Goal: Task Accomplishment & Management: Use online tool/utility

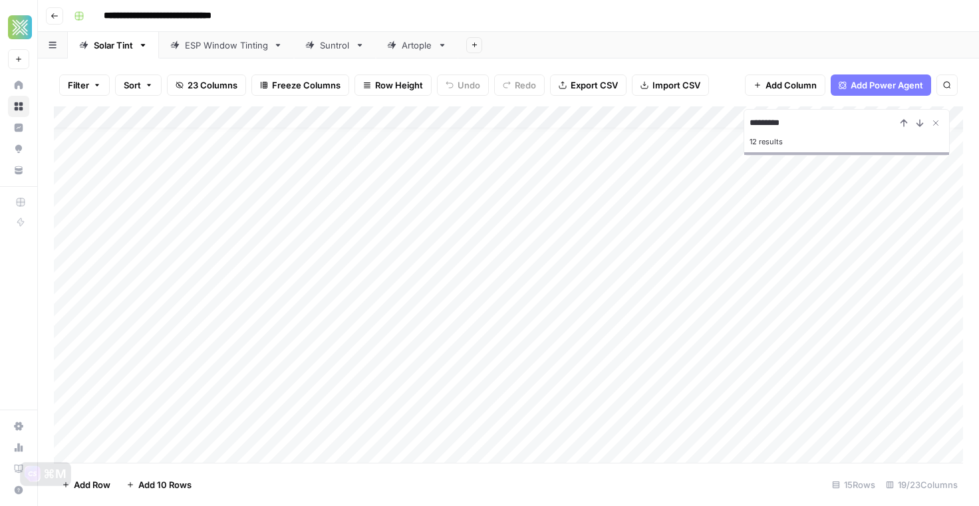
scroll to position [15, 0]
click at [317, 378] on div "Add Column" at bounding box center [508, 284] width 909 height 357
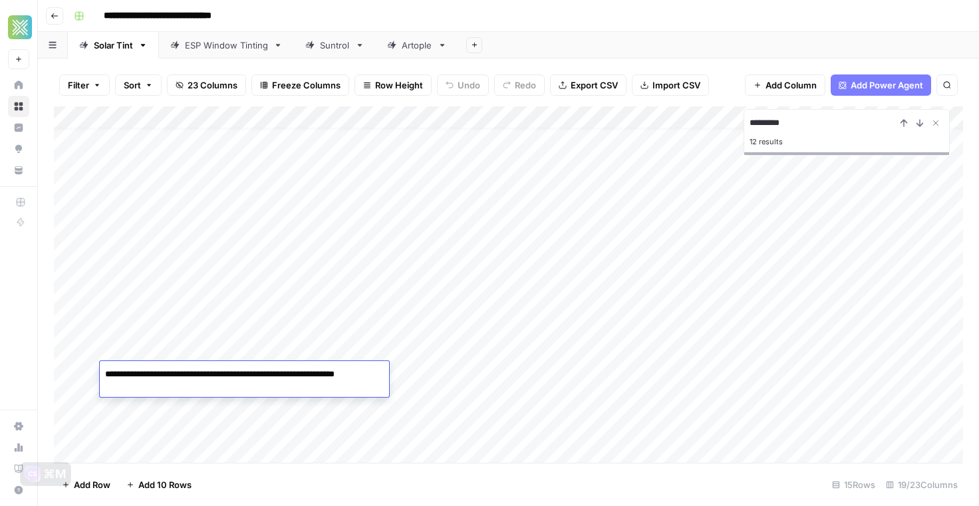
click at [525, 378] on div "Add Column" at bounding box center [508, 284] width 909 height 357
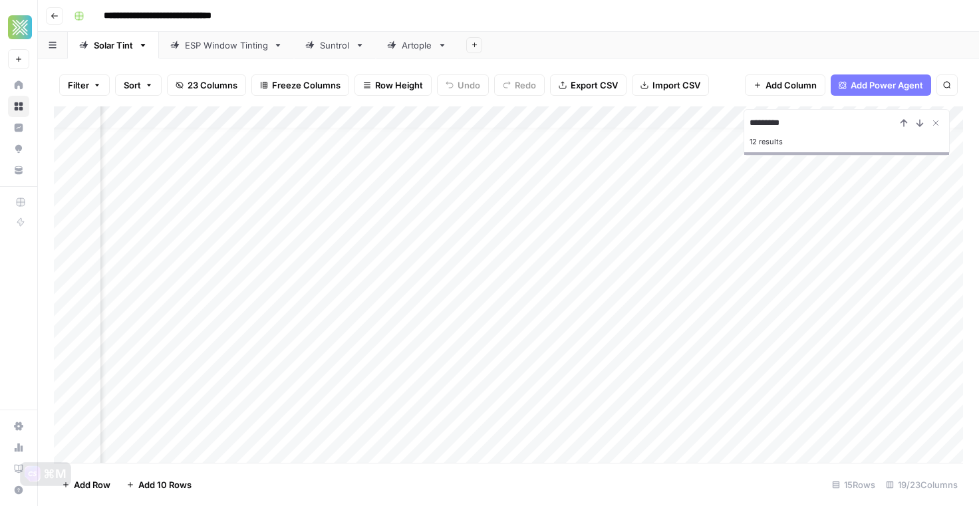
scroll to position [15, 941]
click at [631, 369] on div "Add Column" at bounding box center [508, 284] width 909 height 357
click at [813, 376] on div "Add Column" at bounding box center [508, 284] width 909 height 357
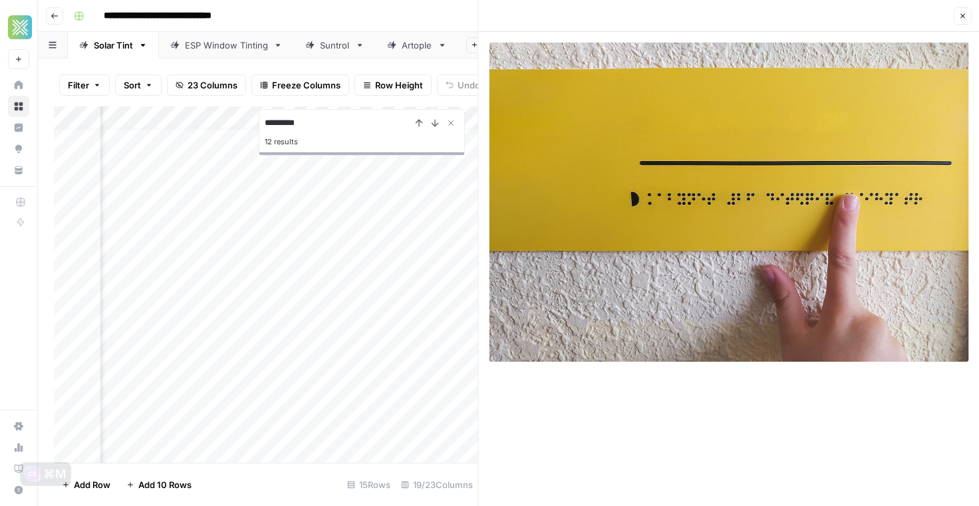
click at [954, 18] on button "Close" at bounding box center [962, 15] width 17 height 17
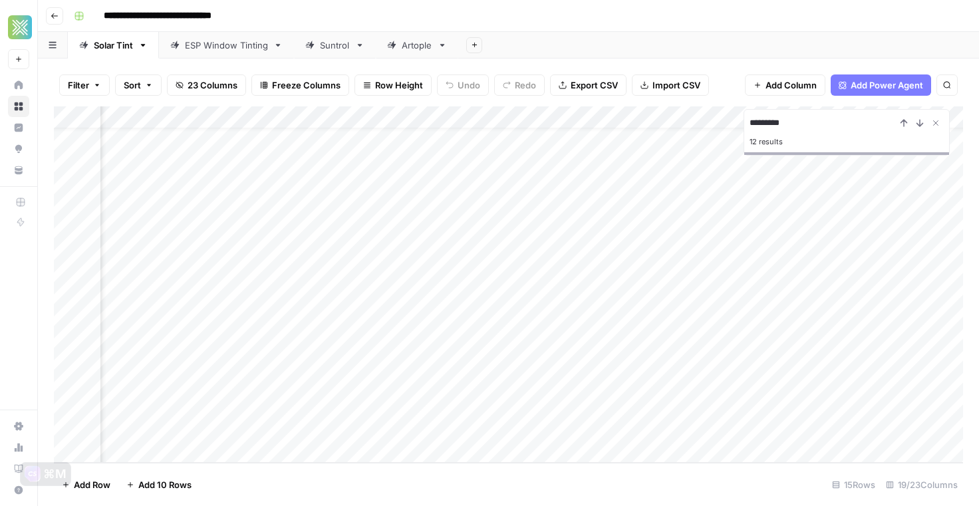
scroll to position [27, 351]
click at [438, 361] on div "Add Column" at bounding box center [508, 284] width 909 height 357
click at [641, 364] on div "Add Column" at bounding box center [508, 284] width 909 height 357
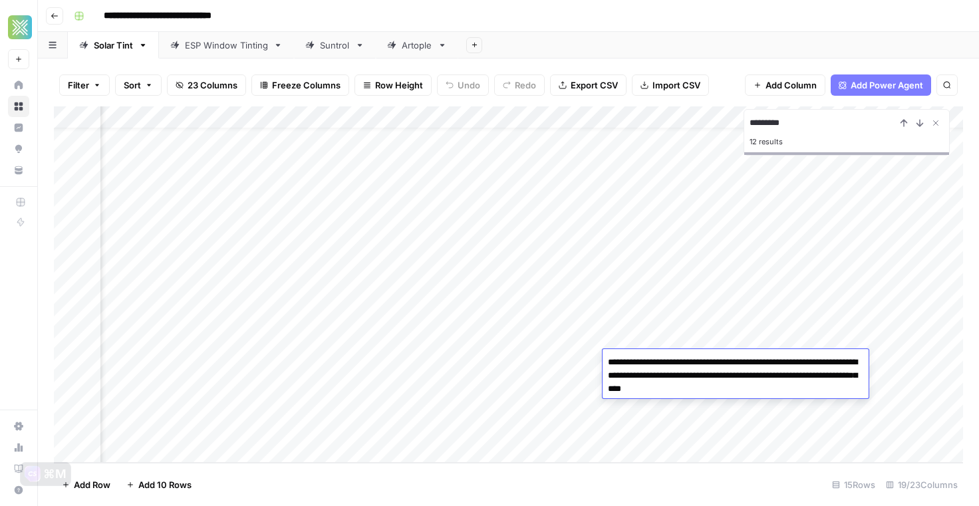
click at [575, 361] on div "Add Column" at bounding box center [508, 284] width 909 height 357
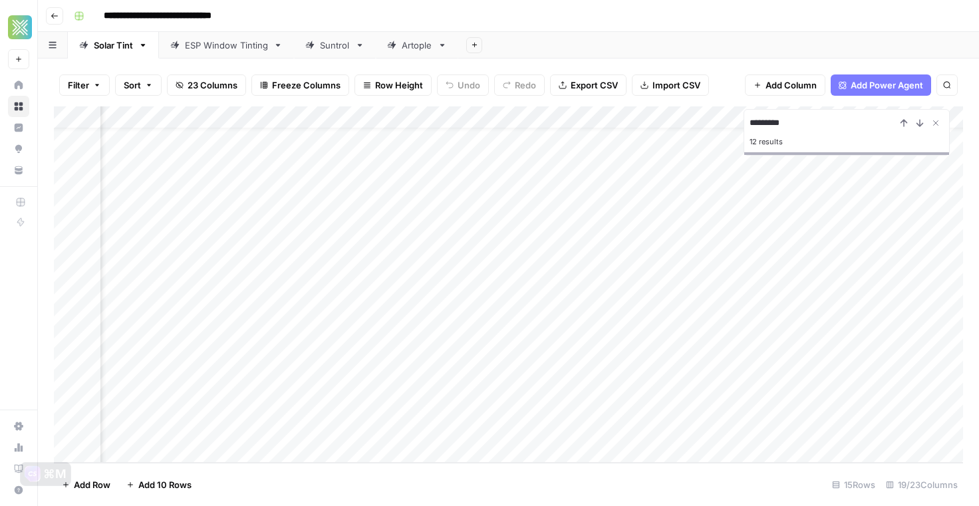
scroll to position [27, 0]
click at [290, 381] on div "Add Column" at bounding box center [508, 284] width 909 height 357
click at [877, 384] on div "Add Column" at bounding box center [508, 284] width 909 height 357
click at [589, 382] on div "Add Column" at bounding box center [508, 284] width 909 height 357
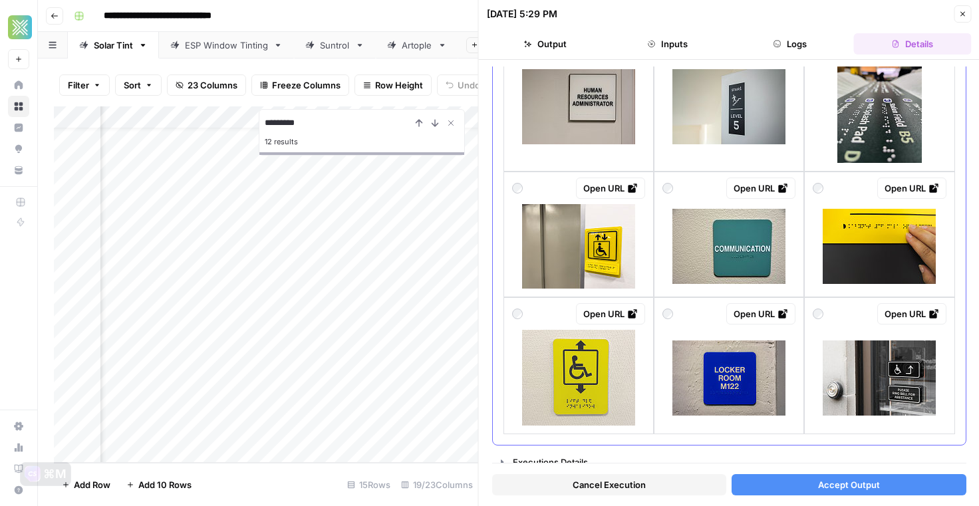
scroll to position [1054, 0]
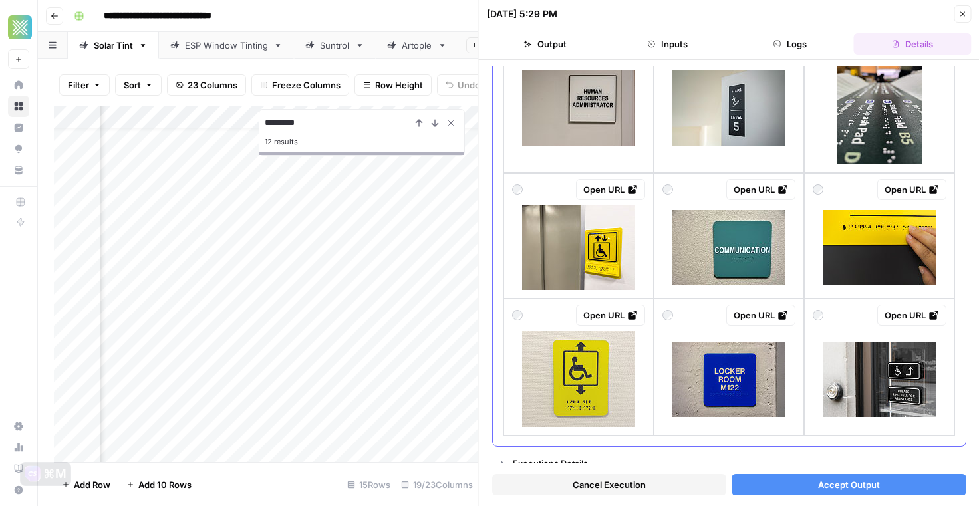
click at [753, 261] on img at bounding box center [728, 247] width 113 height 75
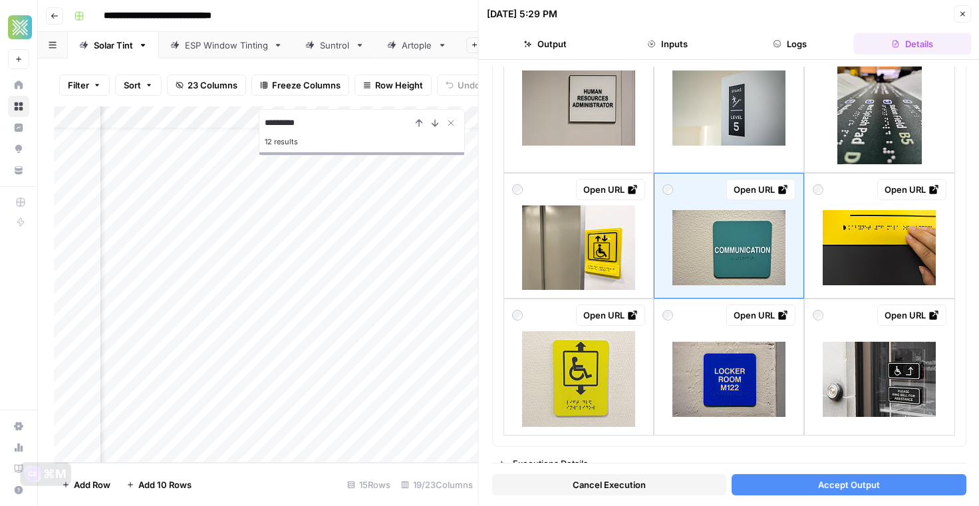
click at [805, 480] on button "Accept Output" at bounding box center [849, 484] width 234 height 21
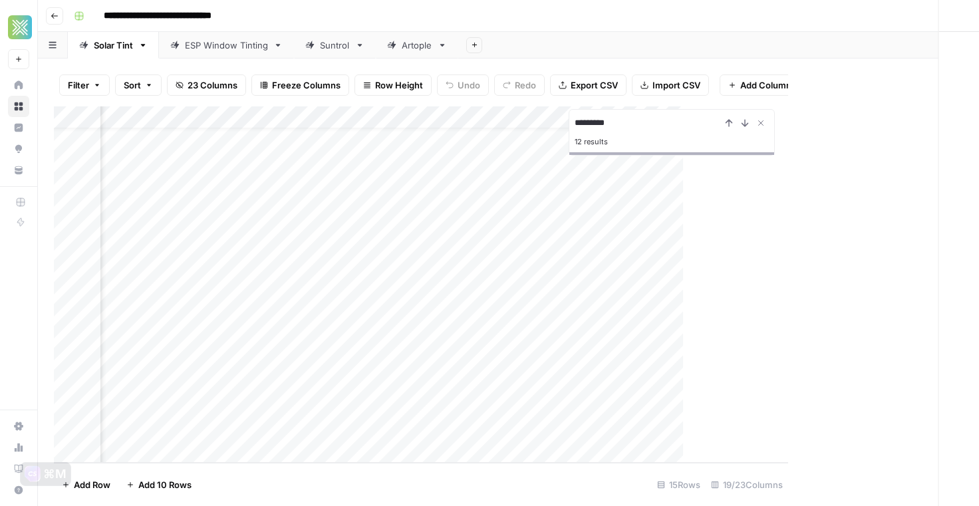
scroll to position [27, 1823]
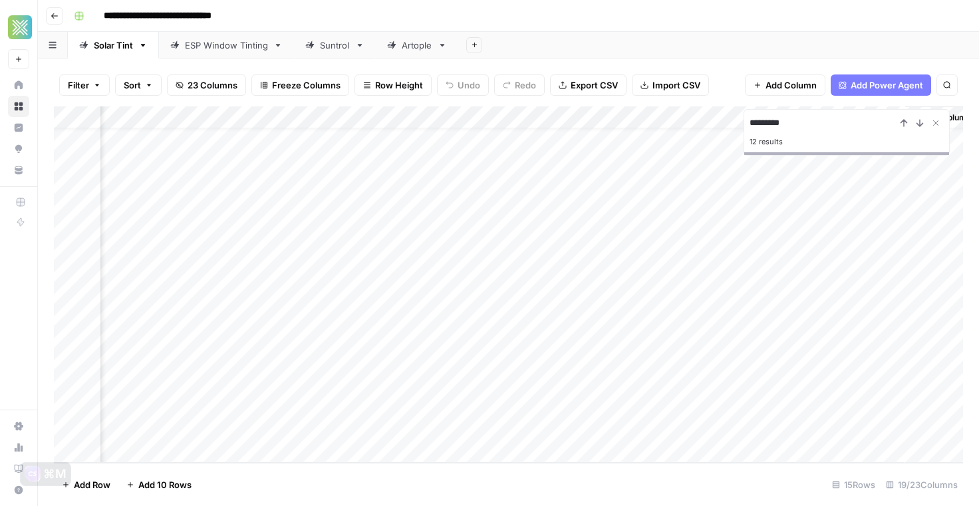
click at [725, 381] on div "Add Column" at bounding box center [508, 284] width 909 height 357
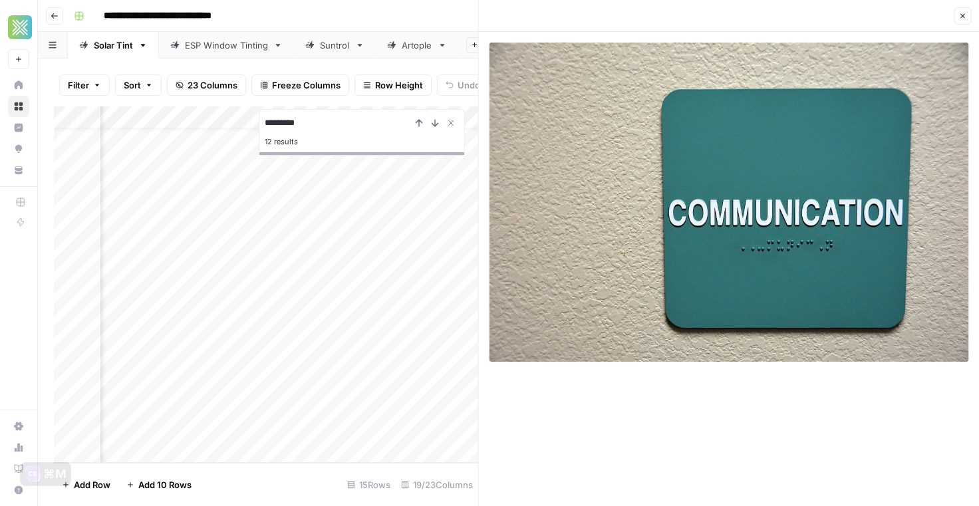
click at [965, 17] on icon "button" at bounding box center [963, 16] width 8 height 8
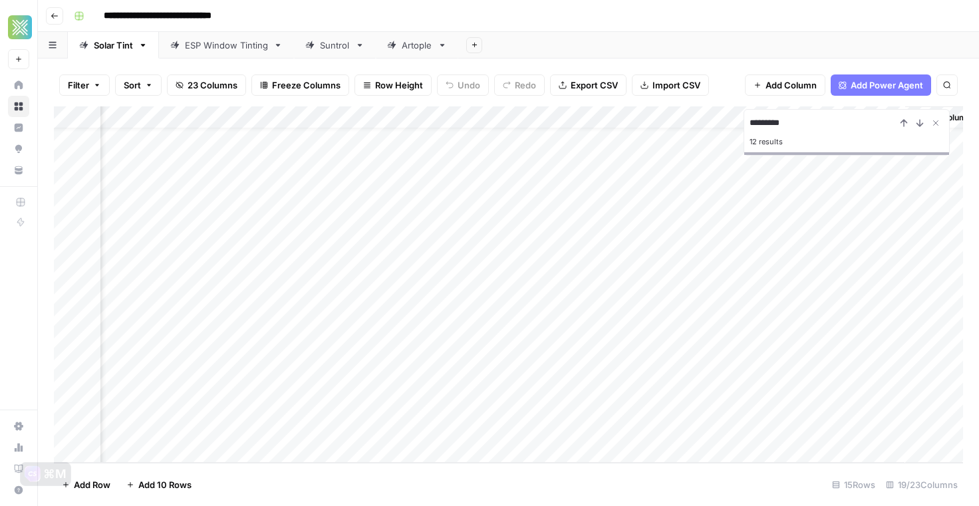
click at [454, 386] on div "Add Column" at bounding box center [508, 284] width 909 height 357
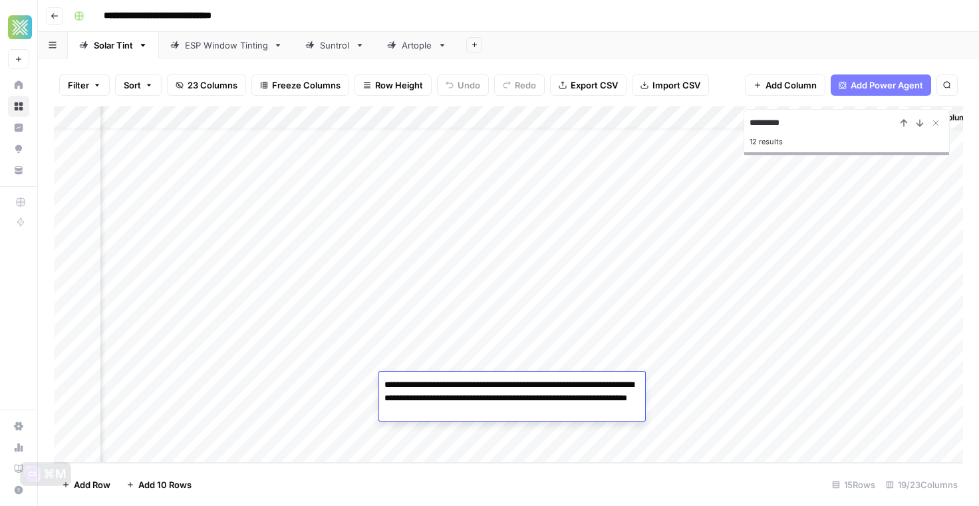
click at [454, 386] on textarea "**********" at bounding box center [512, 398] width 266 height 45
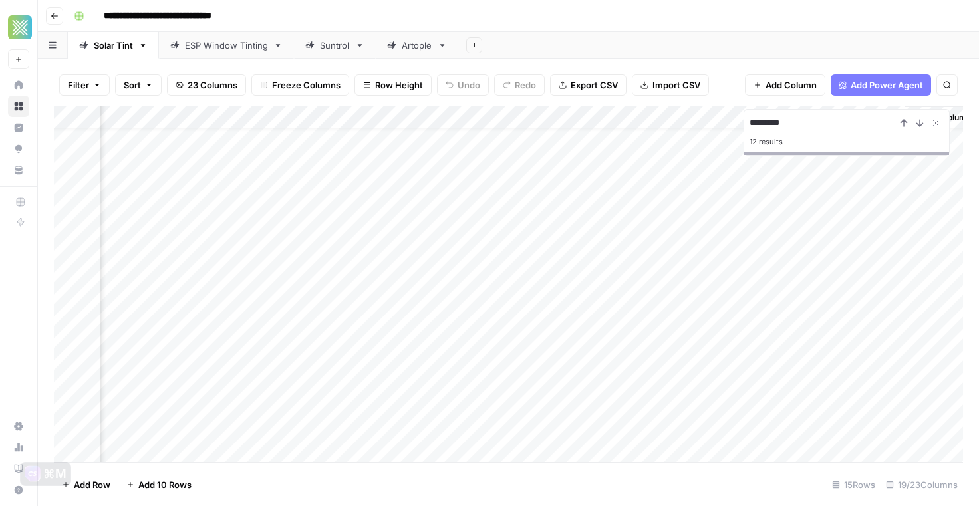
click at [351, 386] on div "Add Column" at bounding box center [508, 284] width 909 height 357
click at [242, 389] on div "Add Column" at bounding box center [508, 284] width 909 height 357
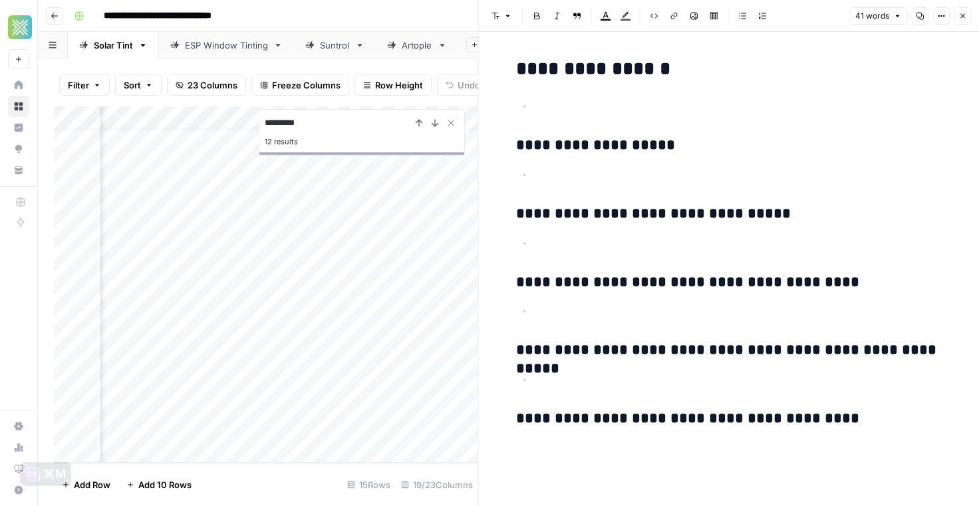
scroll to position [27, 1624]
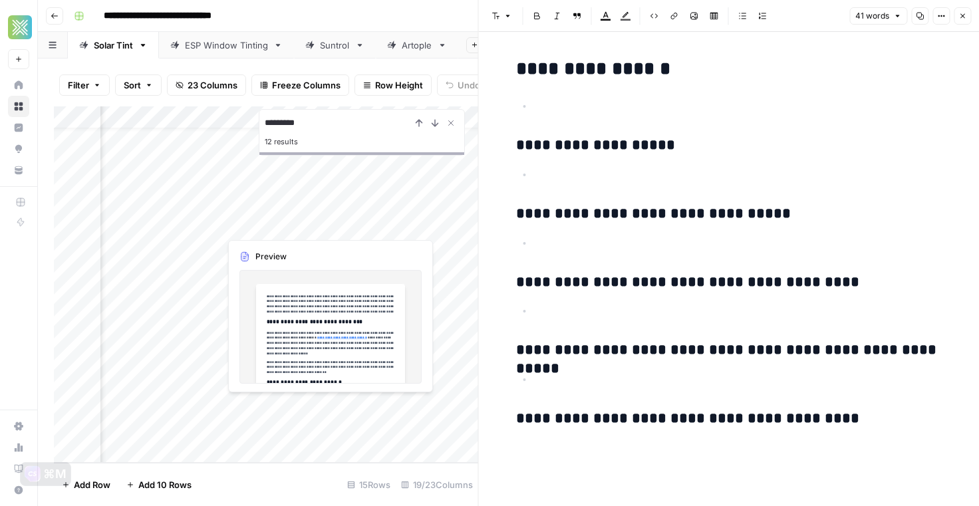
click at [271, 381] on div "Add Column" at bounding box center [266, 284] width 424 height 357
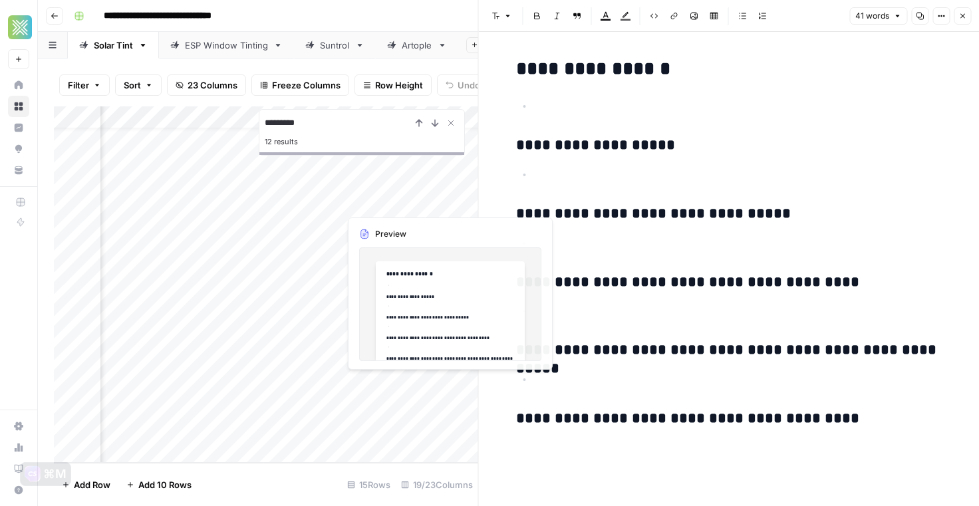
click at [324, 382] on div "Add Column" at bounding box center [266, 284] width 424 height 357
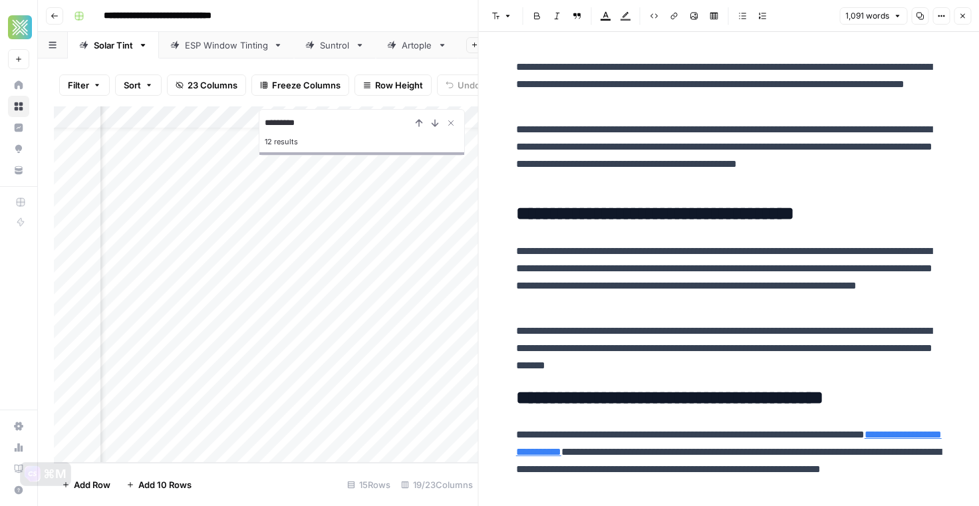
click at [623, 146] on p "**********" at bounding box center [729, 155] width 426 height 69
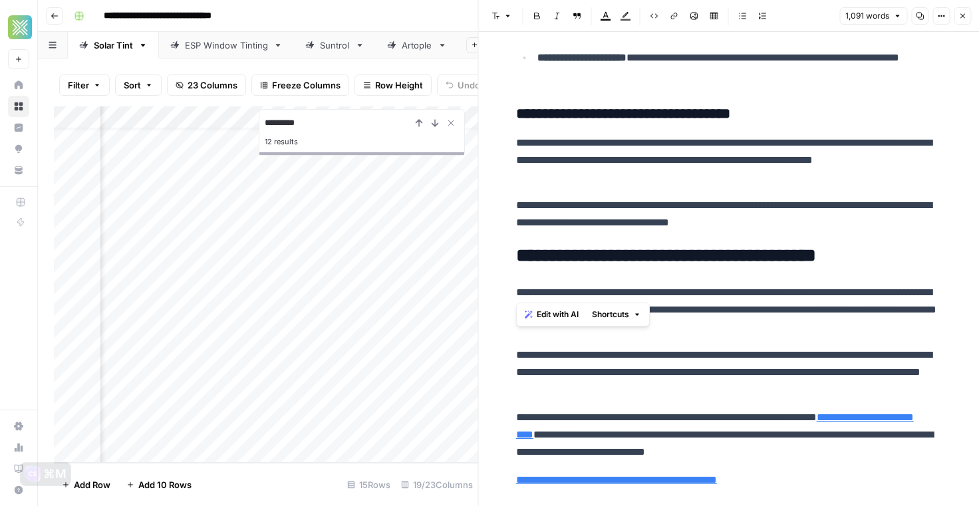
scroll to position [2627, 0]
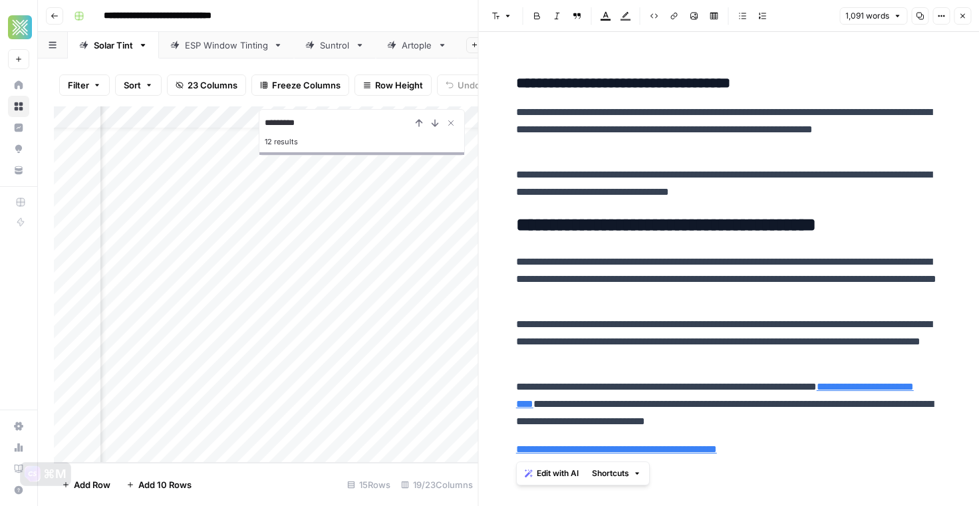
drag, startPoint x: 517, startPoint y: 68, endPoint x: 779, endPoint y: 446, distance: 459.8
copy div "**********"
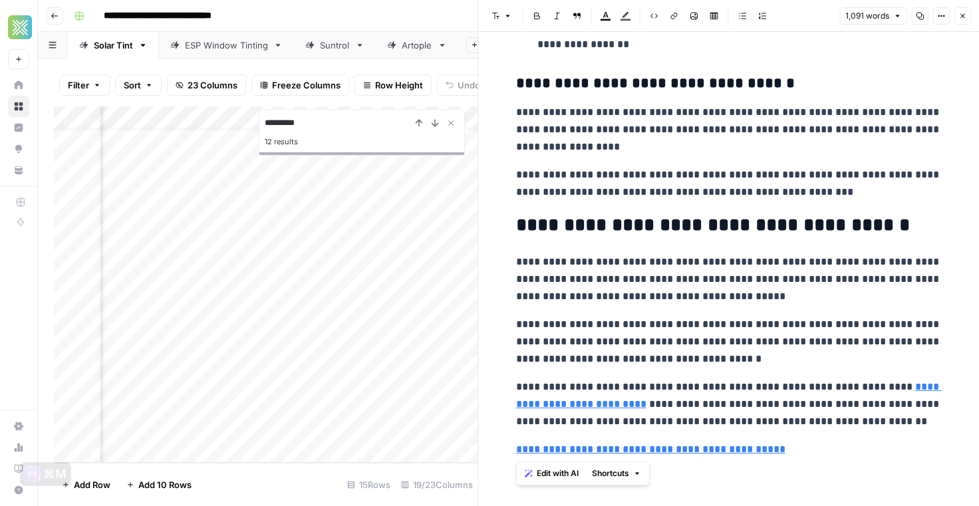
click at [238, 382] on div "Add Column" at bounding box center [266, 284] width 424 height 357
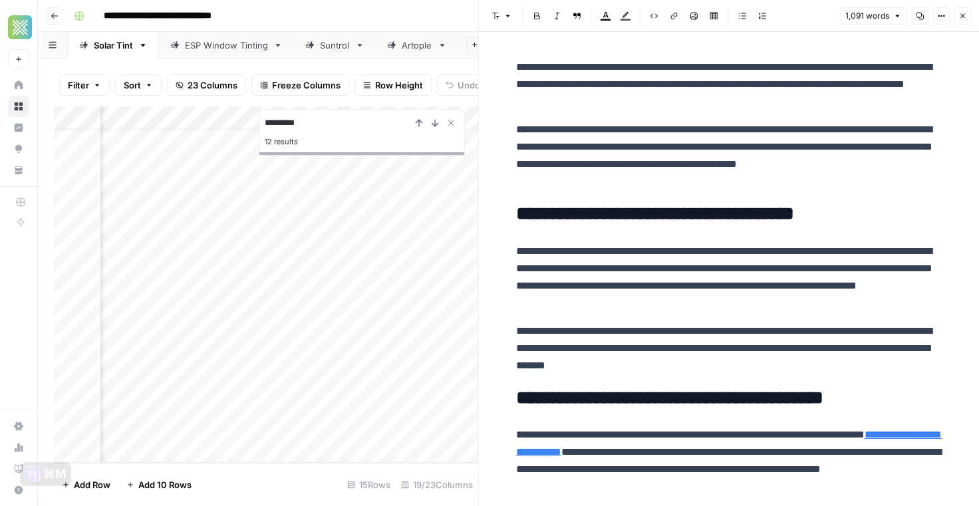
scroll to position [27, 1065]
click at [269, 386] on div at bounding box center [281, 384] width 122 height 25
click at [301, 386] on div at bounding box center [281, 384] width 122 height 25
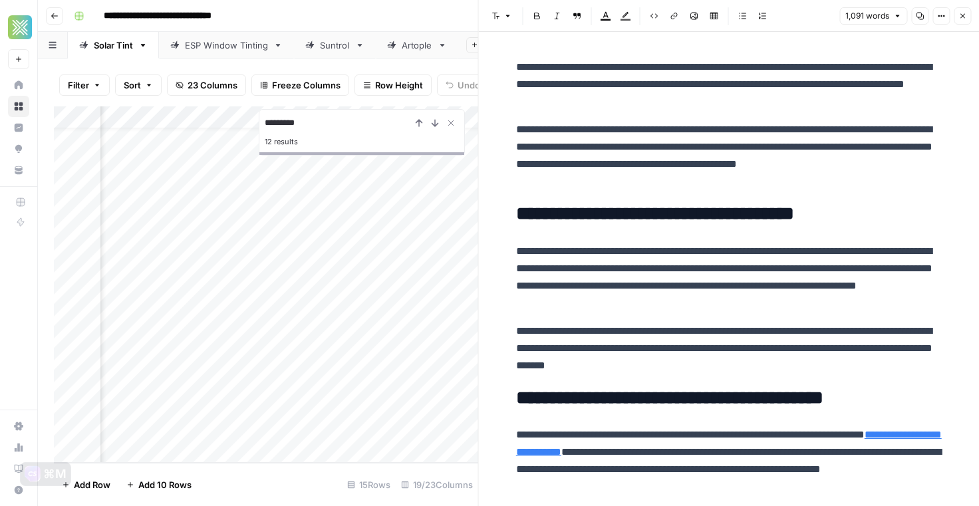
click at [952, 17] on div "1,091 words Copy Options Close" at bounding box center [905, 15] width 132 height 17
click at [962, 17] on icon "button" at bounding box center [963, 16] width 5 height 5
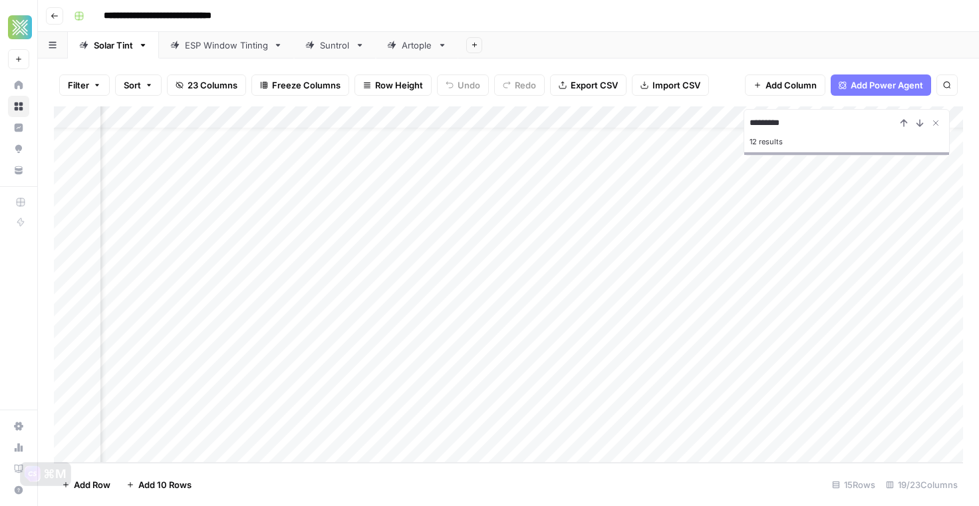
click at [367, 385] on div "Add Column" at bounding box center [508, 284] width 909 height 357
click at [360, 380] on div "Add Column" at bounding box center [508, 284] width 909 height 357
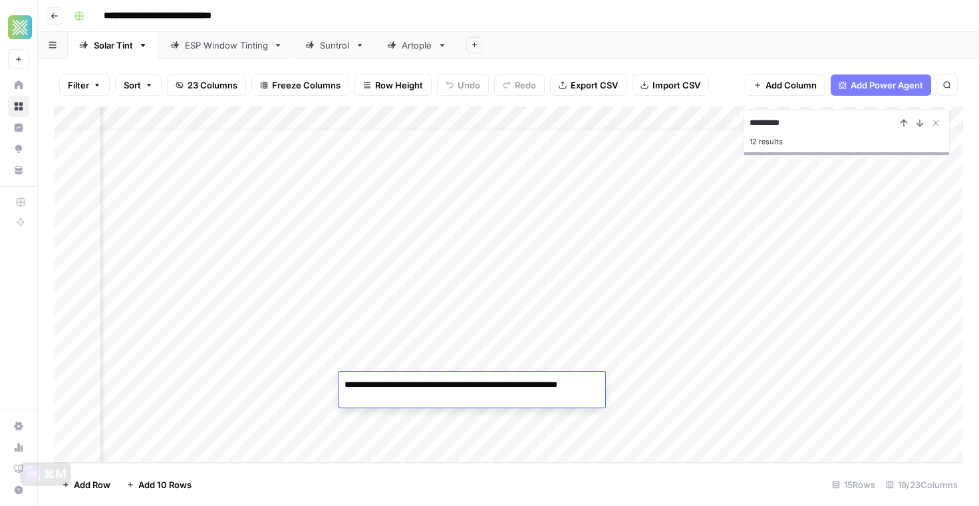
click at [308, 390] on div "Add Column" at bounding box center [508, 284] width 909 height 357
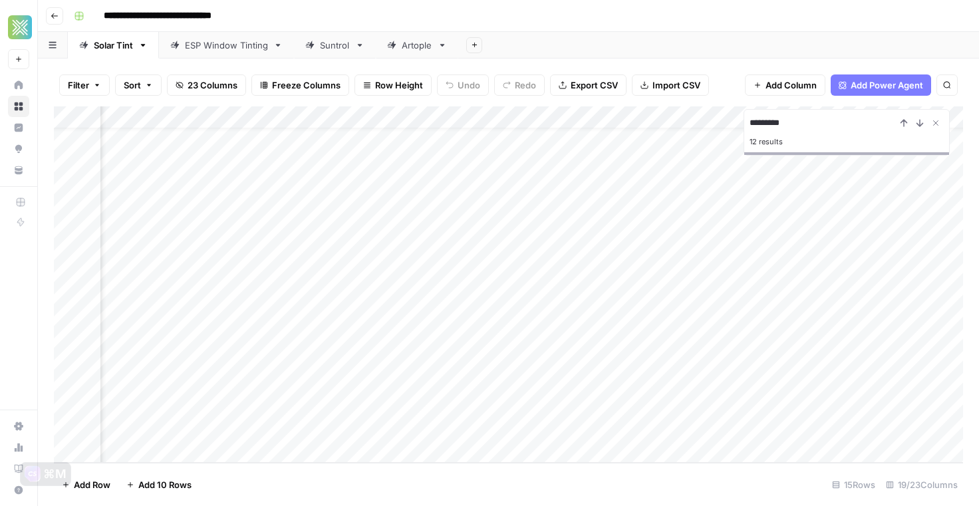
scroll to position [27, 479]
click at [308, 390] on div "Add Column" at bounding box center [508, 284] width 909 height 357
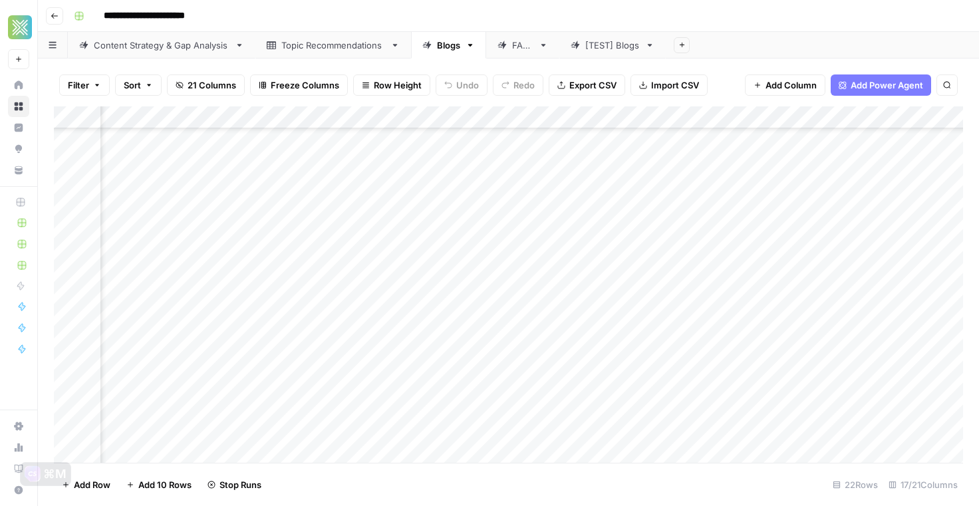
scroll to position [185, 1425]
